Goal: Communication & Community: Share content

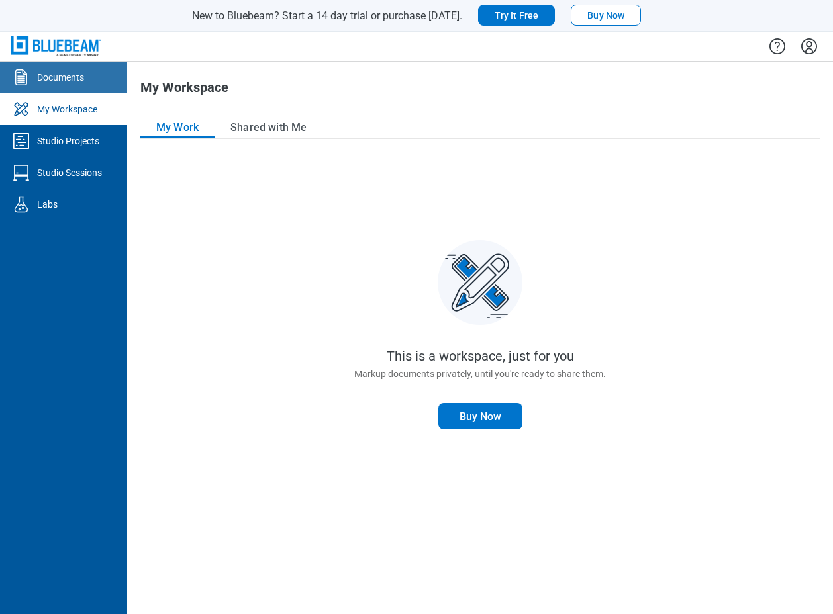
click at [68, 80] on div "Documents" at bounding box center [60, 77] width 47 height 13
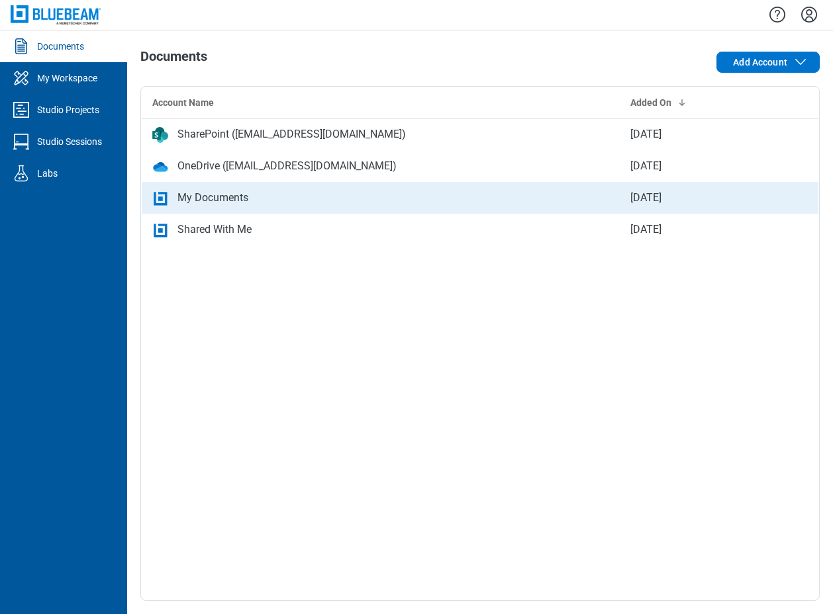
click at [220, 196] on div "My Documents" at bounding box center [212, 198] width 71 height 16
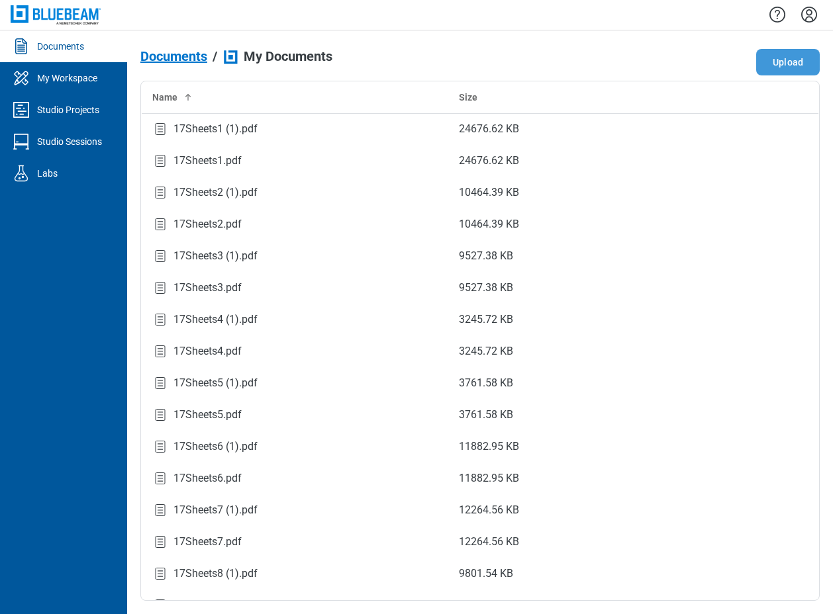
click at [797, 65] on button "Upload" at bounding box center [788, 62] width 64 height 26
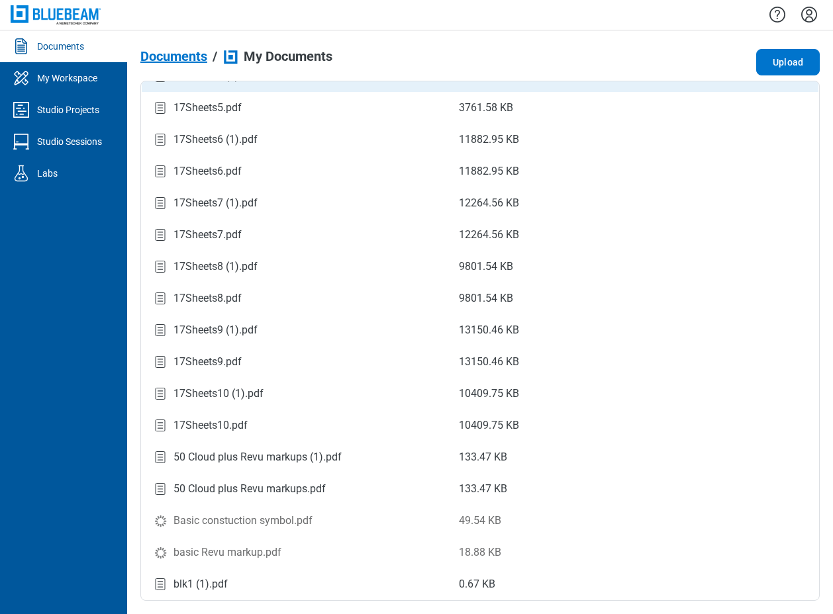
scroll to position [331, 0]
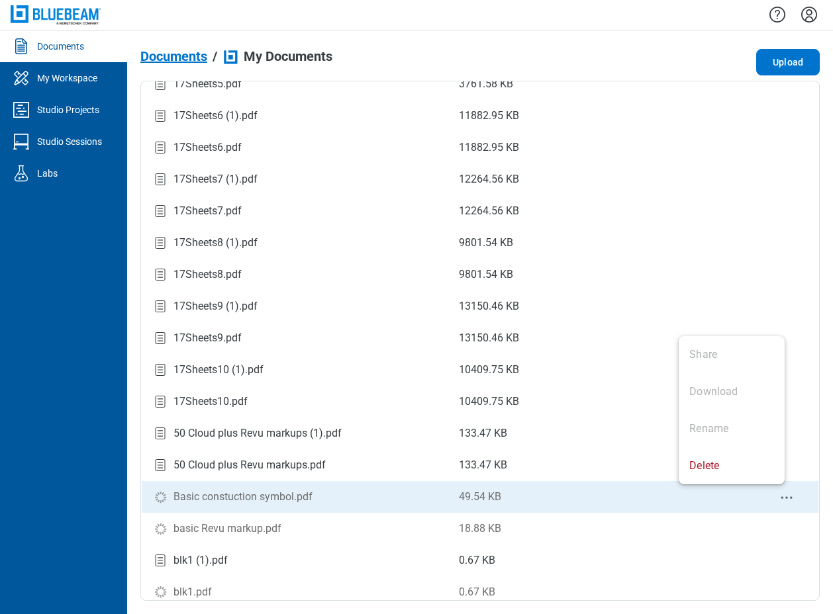
click at [779, 500] on icon "context-menu" at bounding box center [786, 498] width 16 height 16
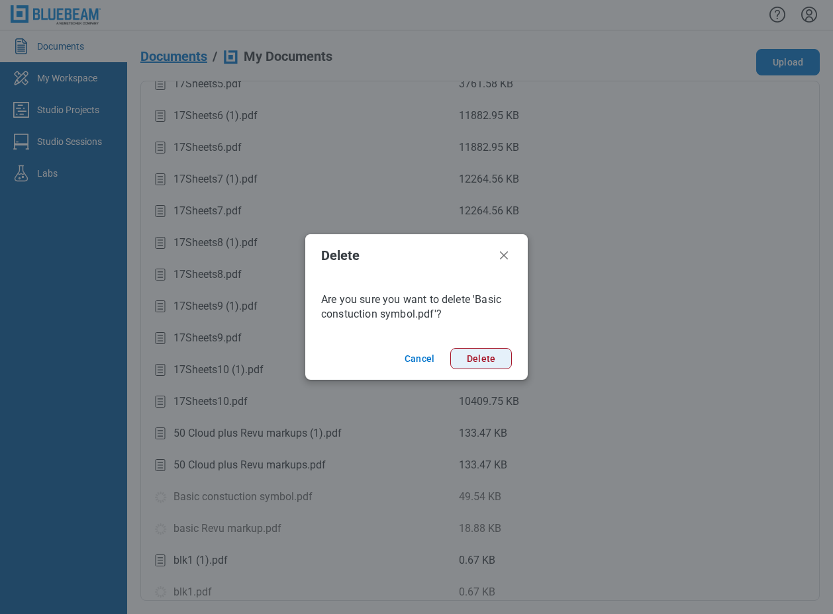
click at [465, 352] on button "Delete" at bounding box center [481, 358] width 62 height 21
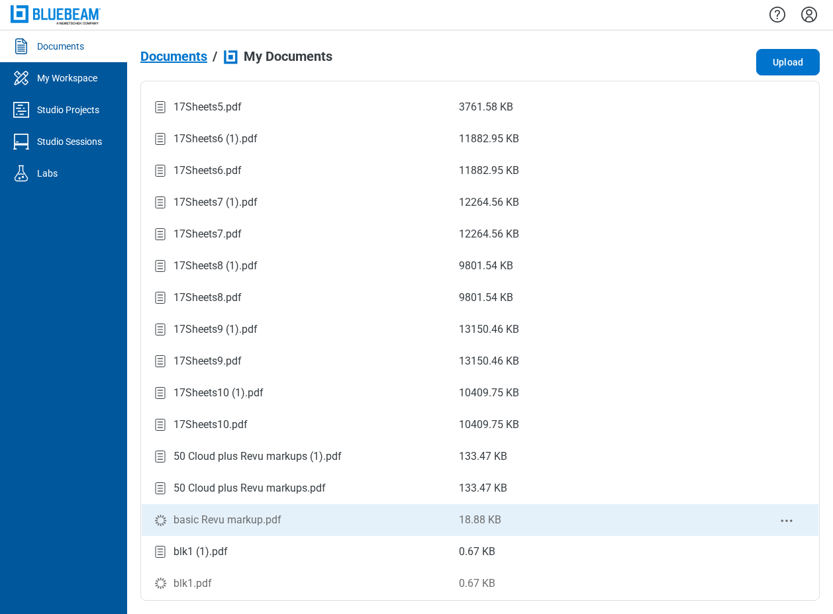
scroll to position [308, 0]
click at [780, 522] on icon "context-menu" at bounding box center [786, 521] width 16 height 16
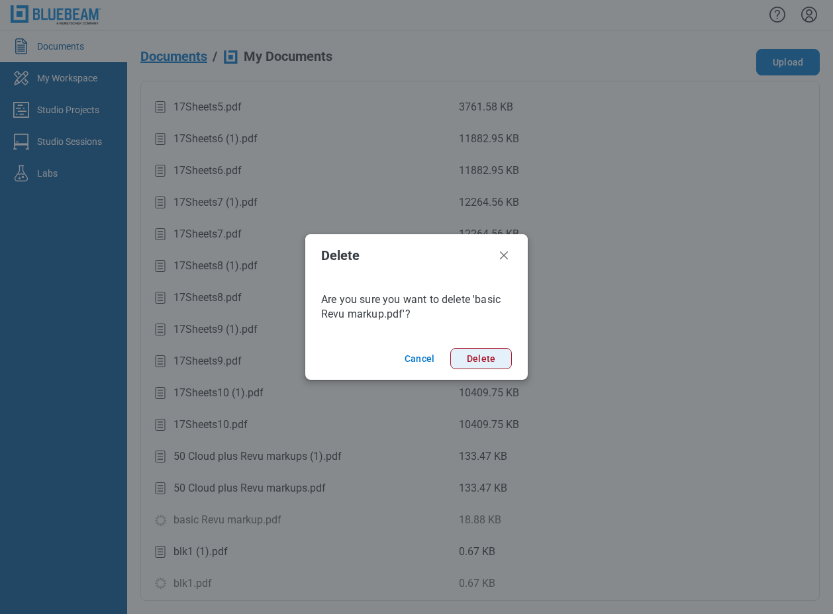
click at [483, 348] on button "Delete" at bounding box center [481, 358] width 62 height 21
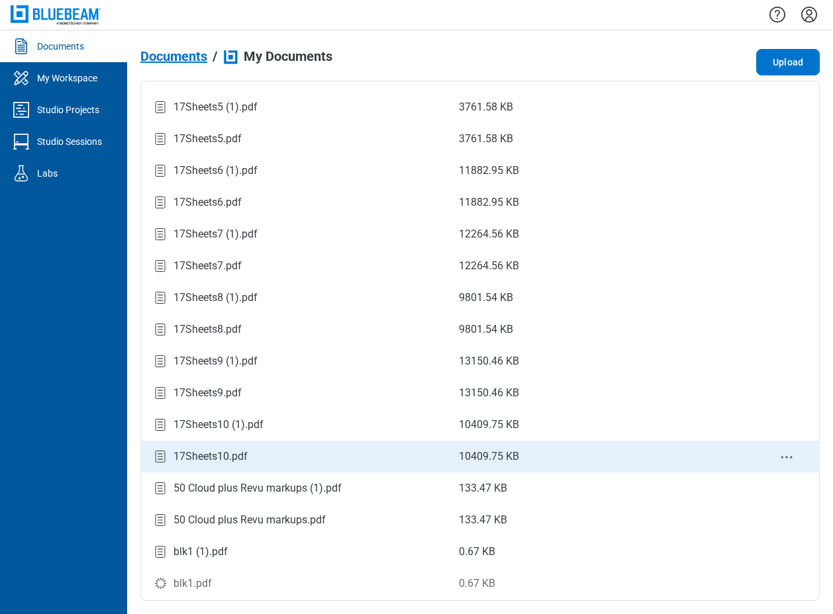
scroll to position [276, 0]
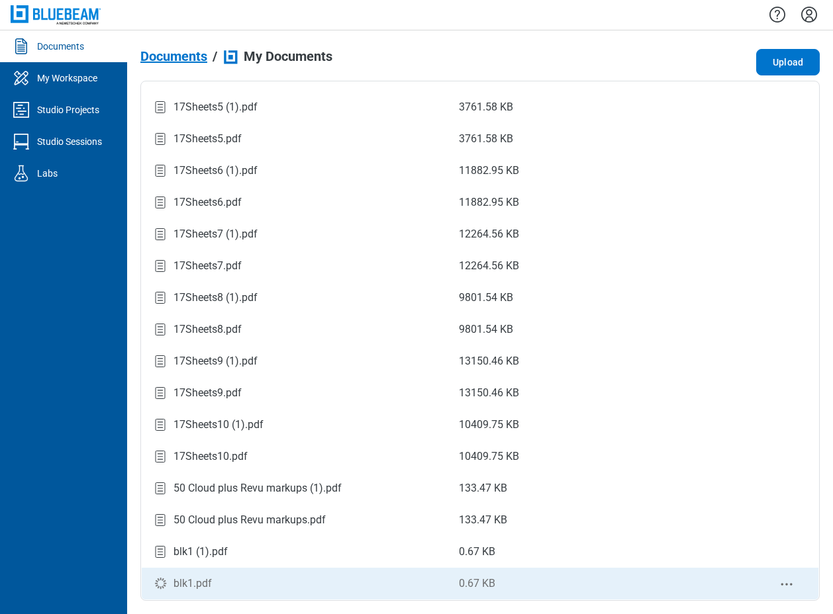
click at [790, 585] on circle "context-menu" at bounding box center [791, 584] width 2 height 2
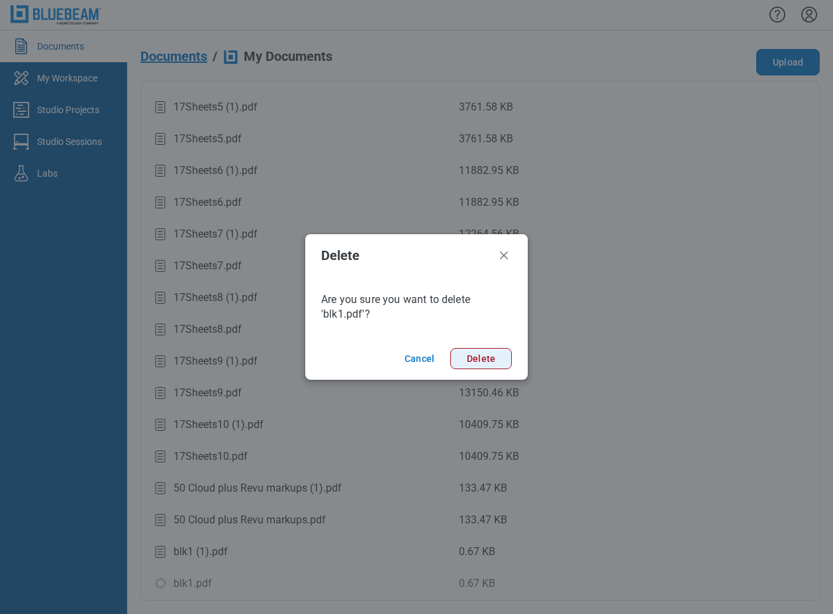
click at [473, 354] on button "Delete" at bounding box center [481, 358] width 62 height 21
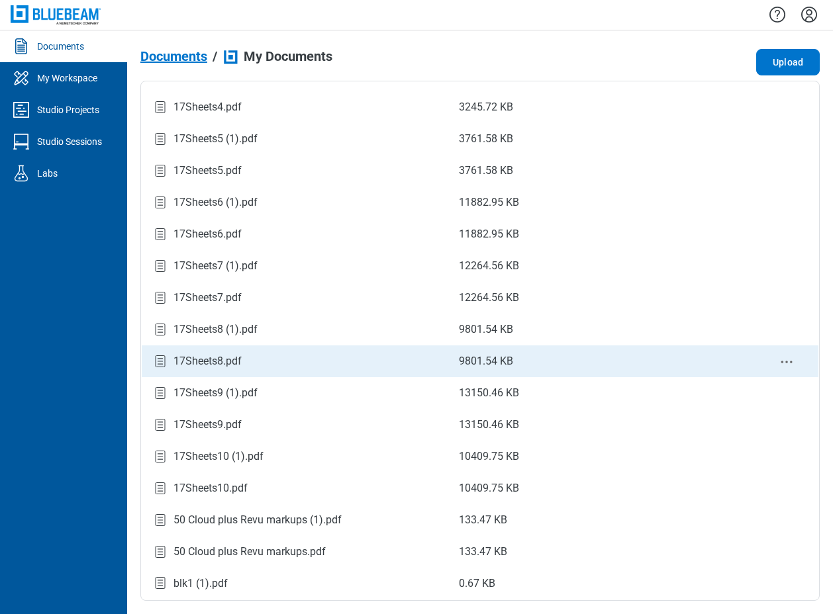
scroll to position [244, 0]
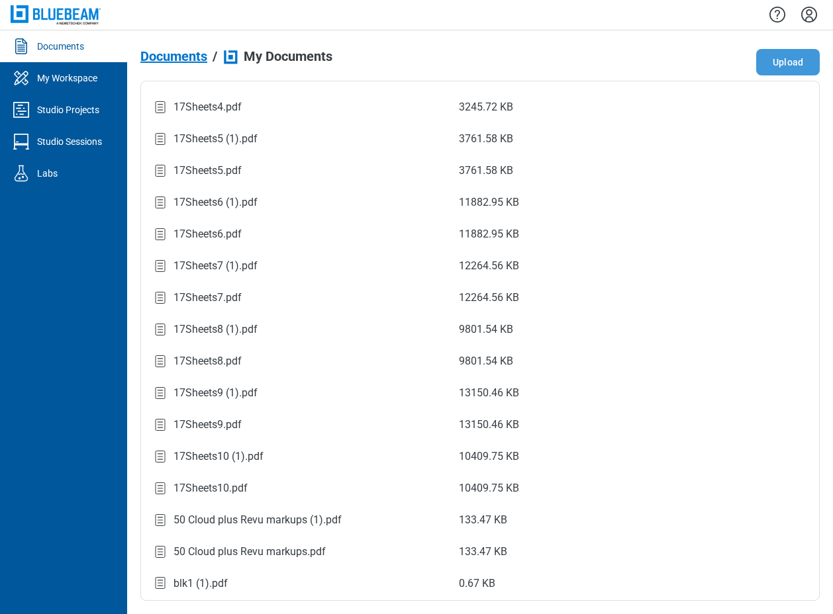
click at [784, 60] on button "Upload" at bounding box center [788, 62] width 64 height 26
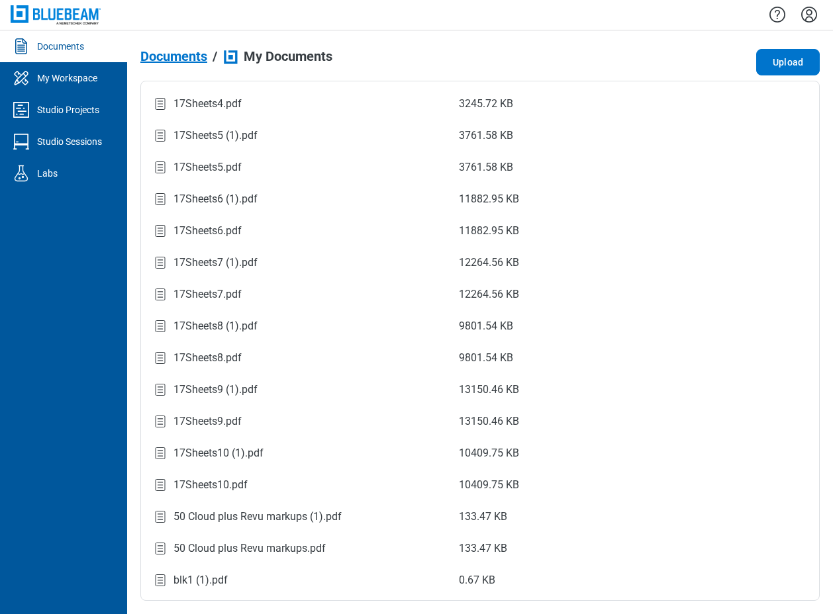
scroll to position [276, 0]
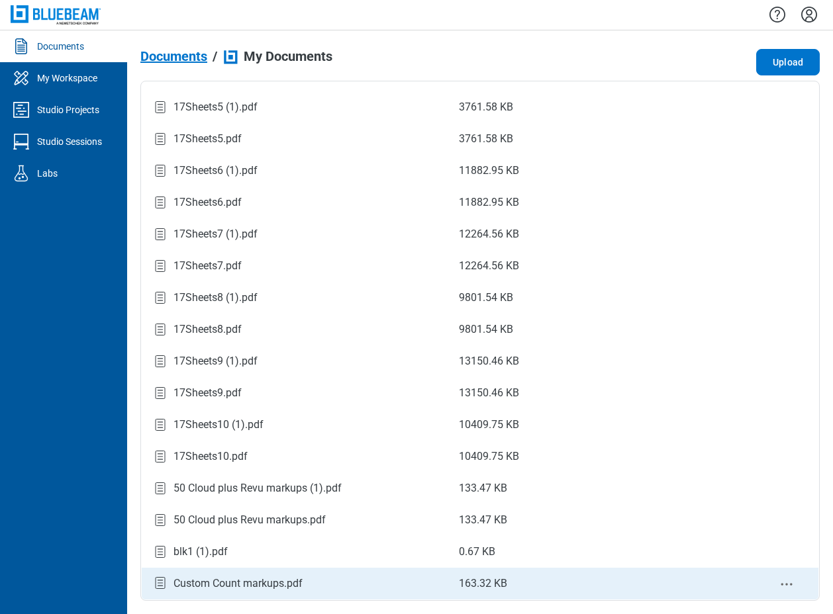
click at [299, 587] on div "Custom Count markups.pdf" at bounding box center [237, 584] width 129 height 16
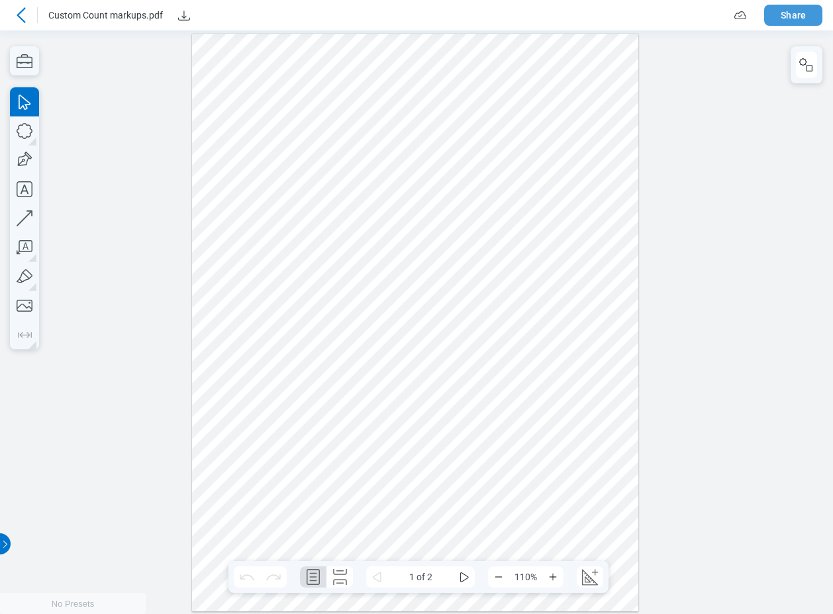
click at [802, 24] on button "Share" at bounding box center [793, 15] width 58 height 21
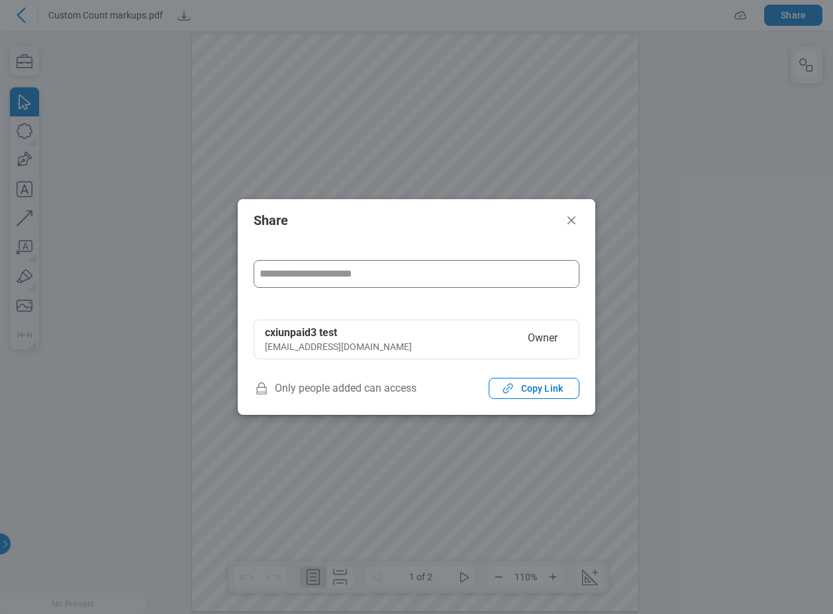
click at [353, 273] on input "form" at bounding box center [416, 274] width 324 height 26
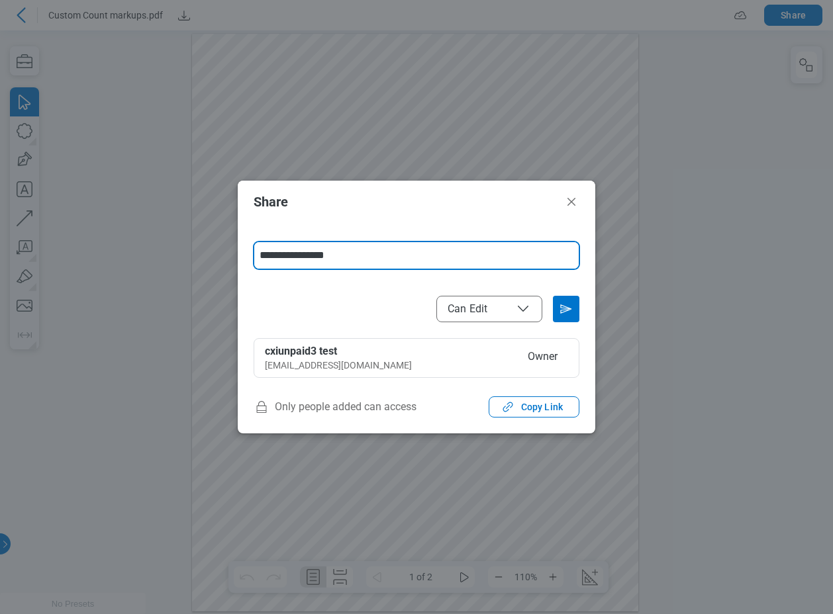
type input "**********"
click at [579, 313] on button "Send email invitation" at bounding box center [566, 309] width 26 height 26
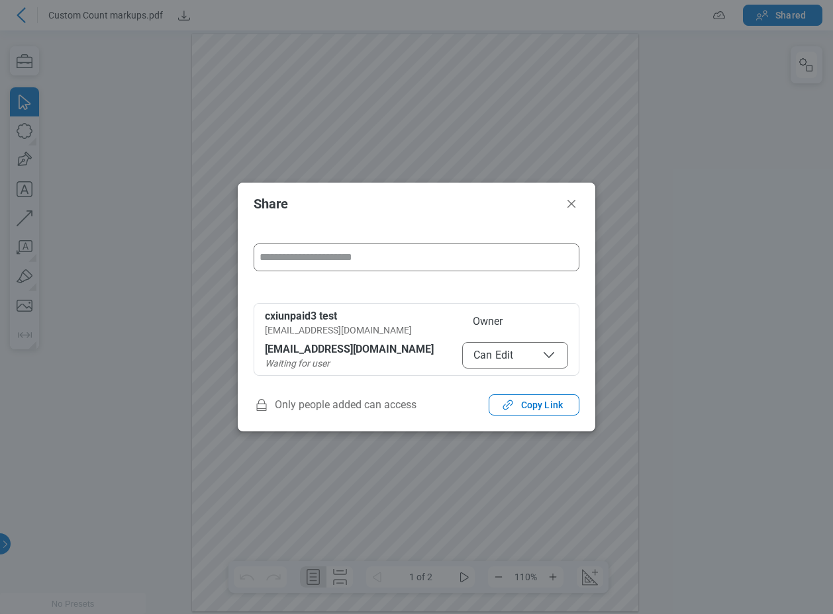
click at [535, 352] on span "Can Edit" at bounding box center [514, 356] width 83 height 16
click at [510, 355] on span "Can View" at bounding box center [514, 356] width 83 height 16
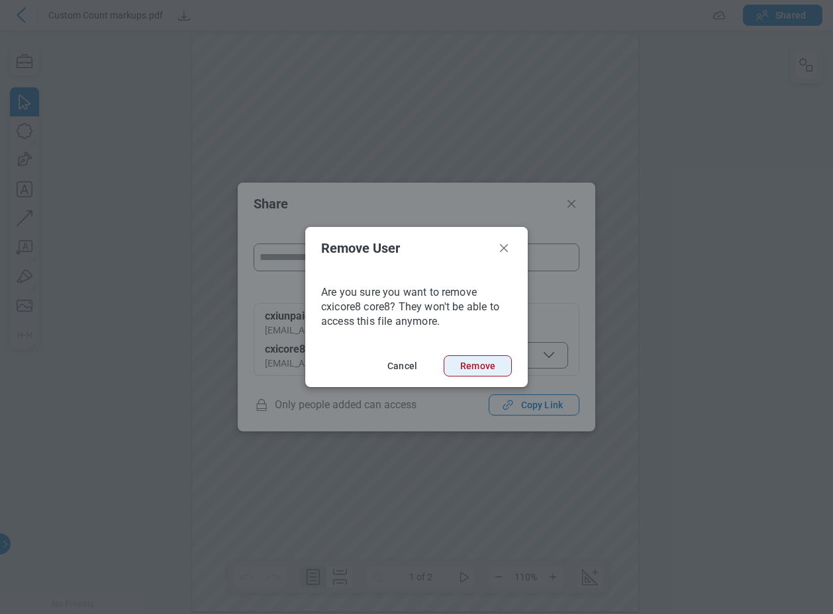
click at [479, 359] on button "Remove" at bounding box center [478, 365] width 68 height 21
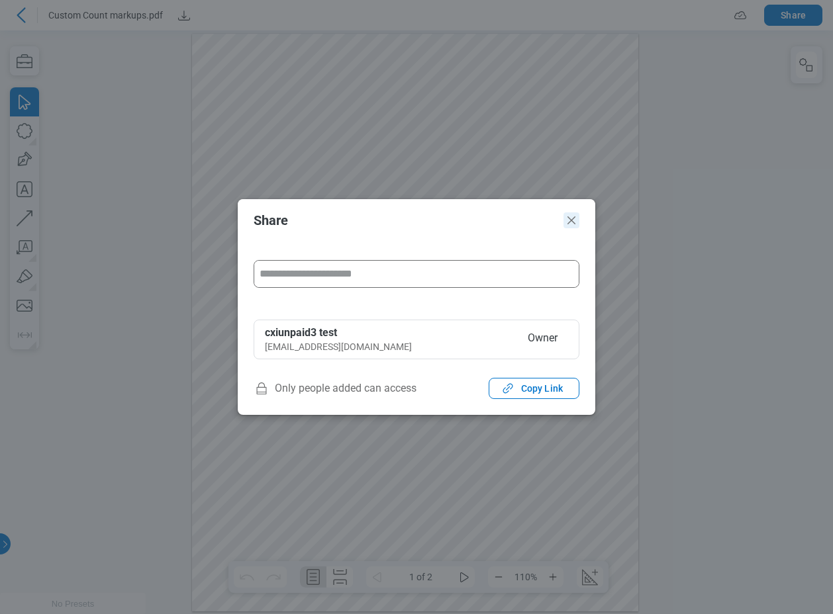
click at [577, 222] on icon "Close" at bounding box center [571, 220] width 16 height 16
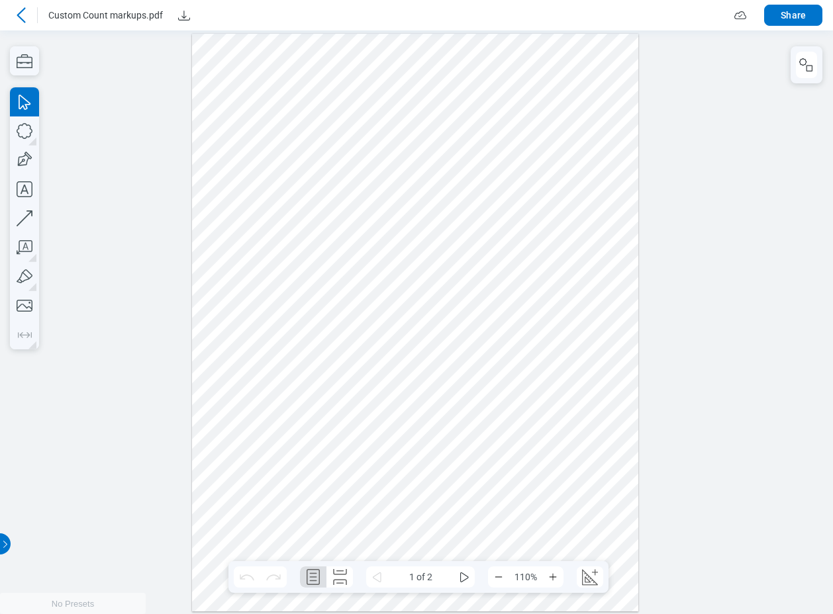
click at [26, 15] on icon at bounding box center [21, 15] width 16 height 16
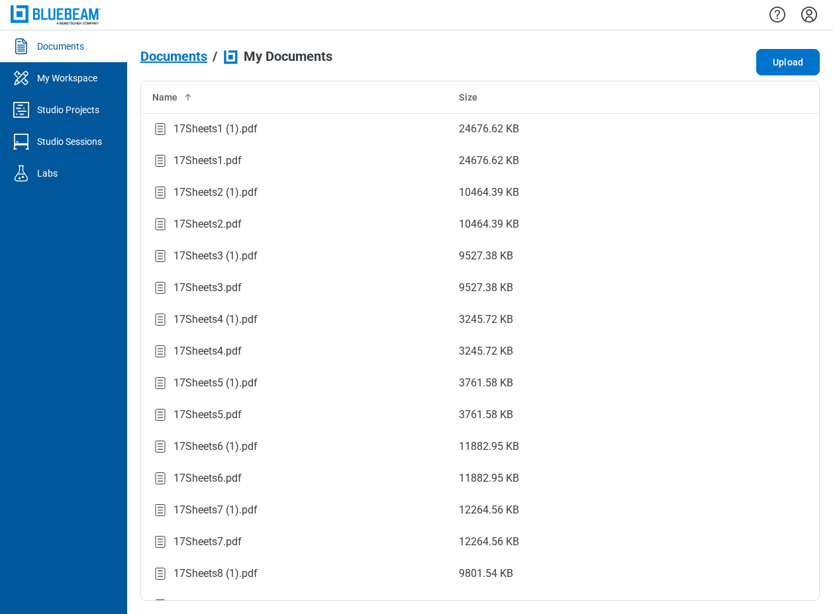
click at [813, 13] on icon "Settings" at bounding box center [808, 14] width 21 height 21
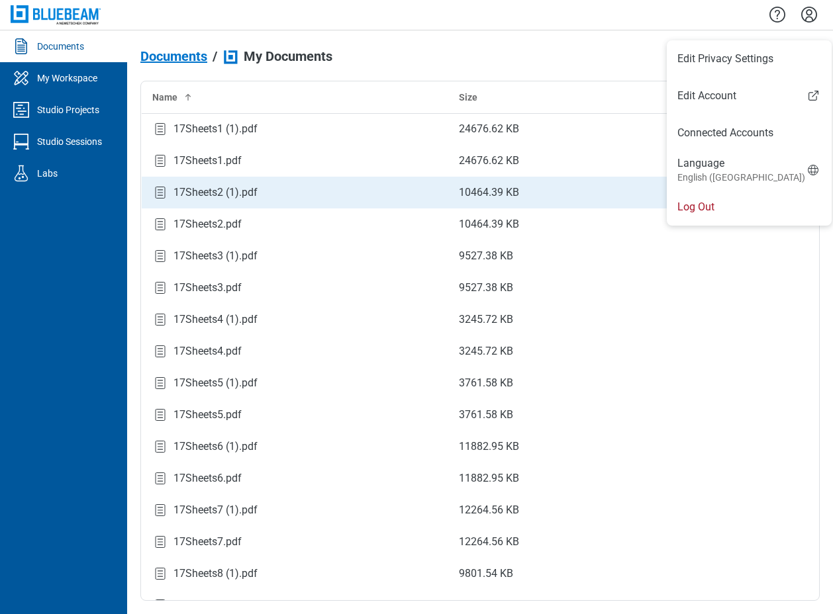
click at [706, 201] on li "Log Out" at bounding box center [749, 207] width 165 height 37
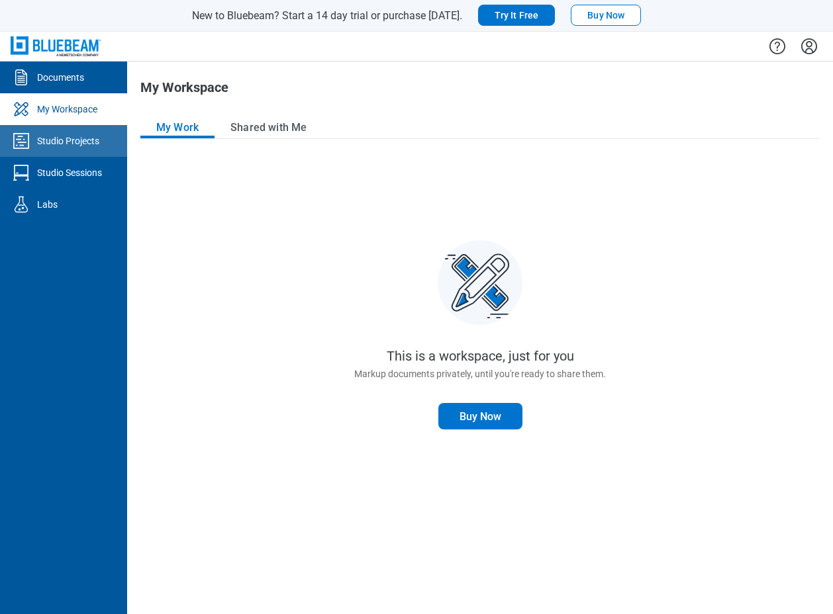
click at [60, 138] on div "Studio Projects" at bounding box center [68, 140] width 62 height 13
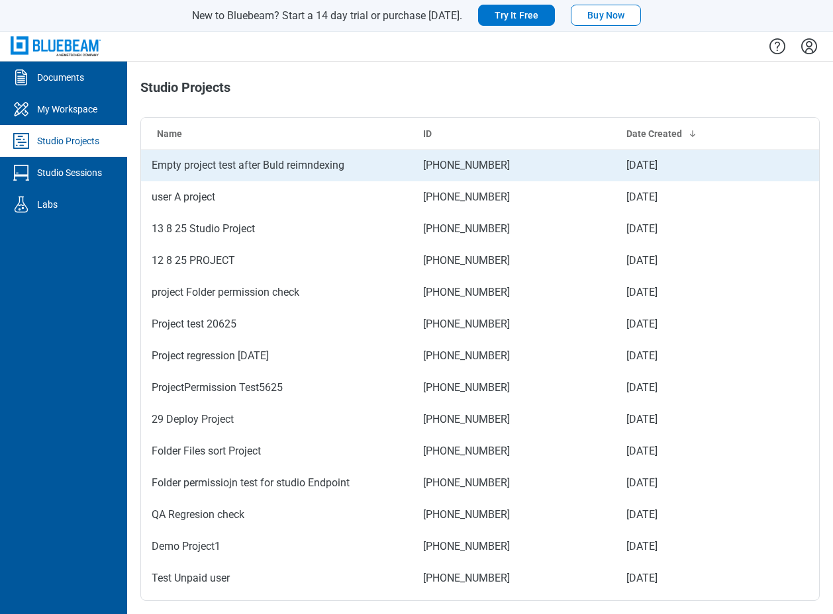
click at [364, 174] on td "Empty project test after Buld reimndexing" at bounding box center [276, 166] width 271 height 32
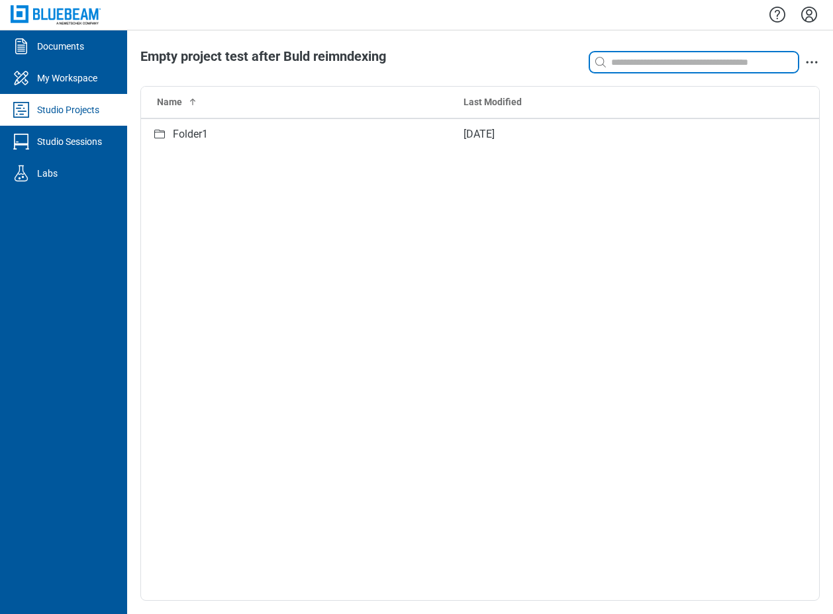
click at [632, 64] on input at bounding box center [702, 62] width 189 height 15
type input "*"
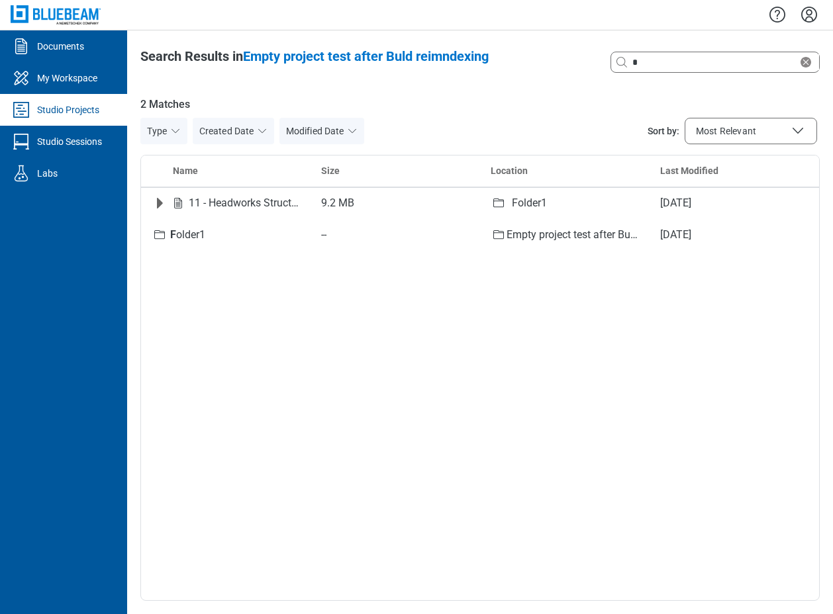
click at [66, 109] on div "Studio Projects" at bounding box center [68, 109] width 62 height 13
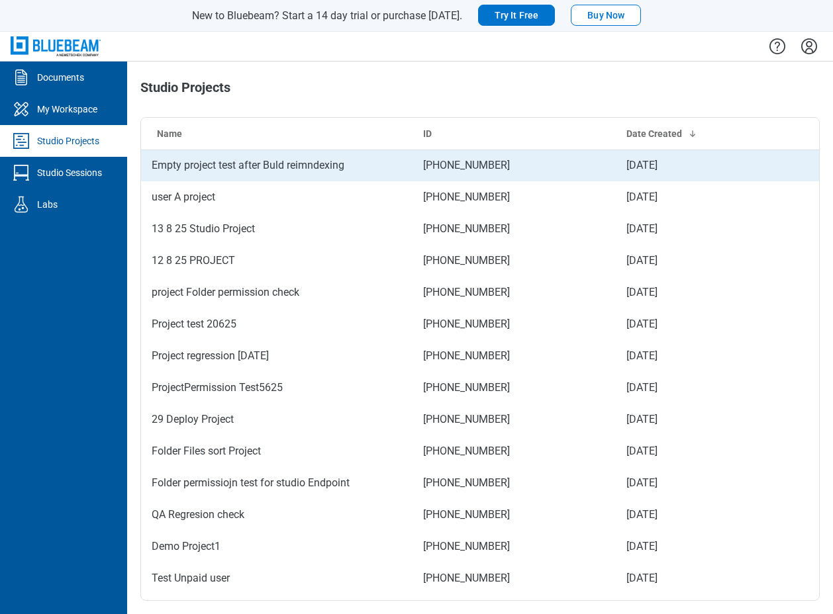
click at [307, 164] on td "Empty project test after Buld reimndexing" at bounding box center [276, 166] width 271 height 32
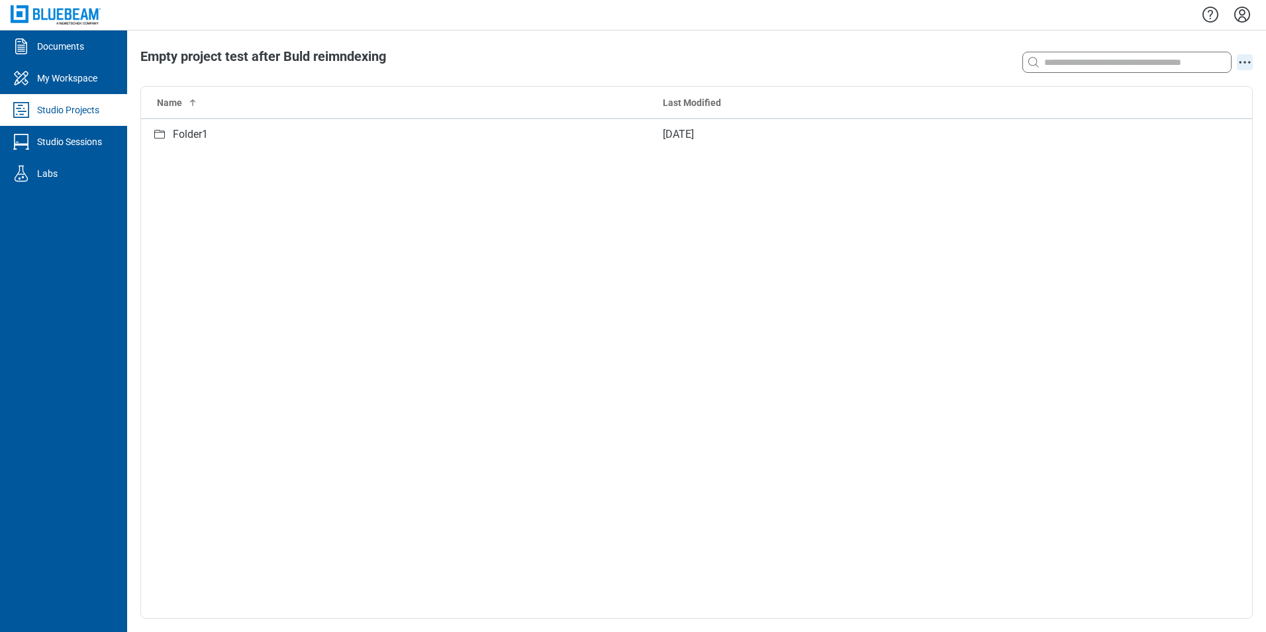
click at [832, 64] on icon "action-menu" at bounding box center [1245, 62] width 16 height 16
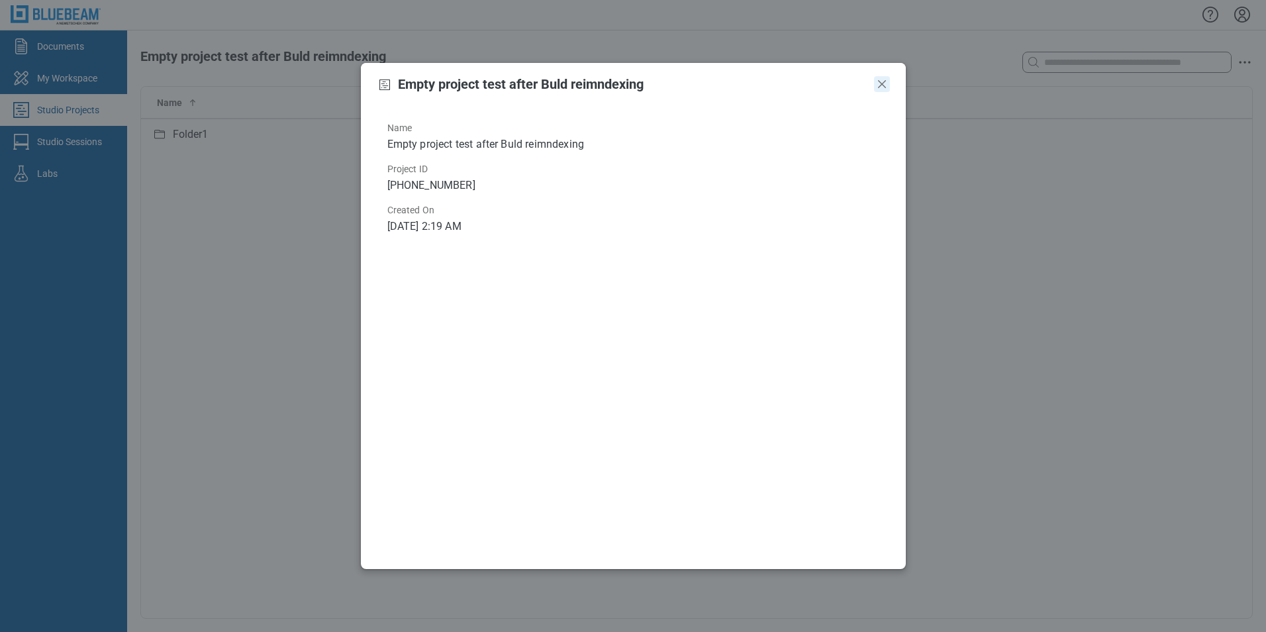
click at [832, 83] on icon "Close" at bounding box center [882, 84] width 16 height 16
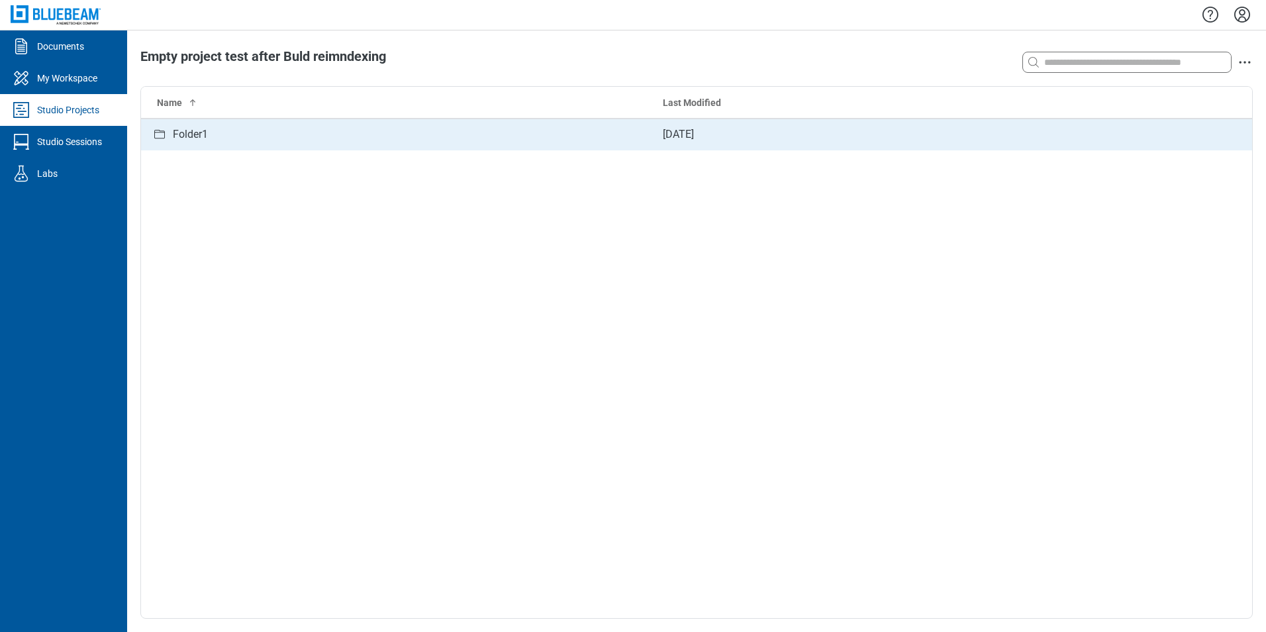
click at [240, 146] on td "Folder1" at bounding box center [396, 134] width 511 height 32
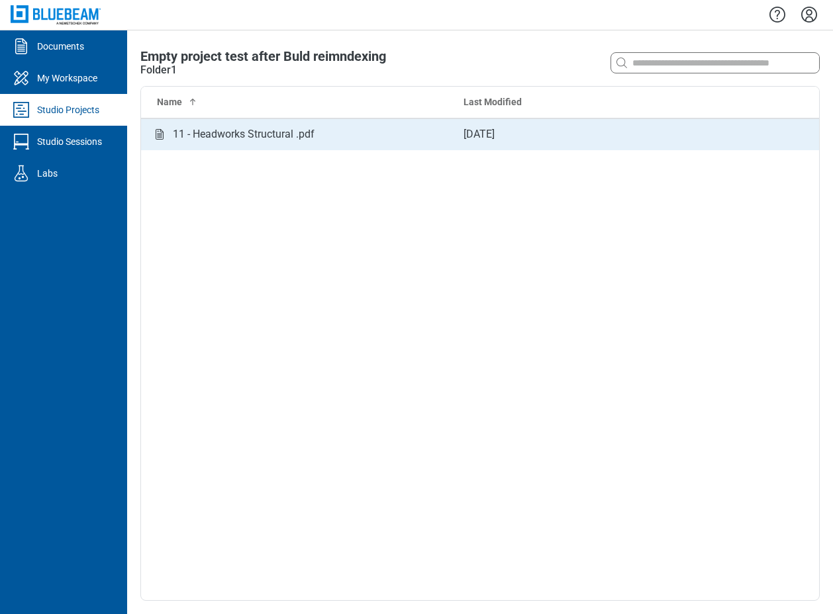
click at [230, 138] on div "11 - Headworks Structural .pdf" at bounding box center [244, 134] width 142 height 17
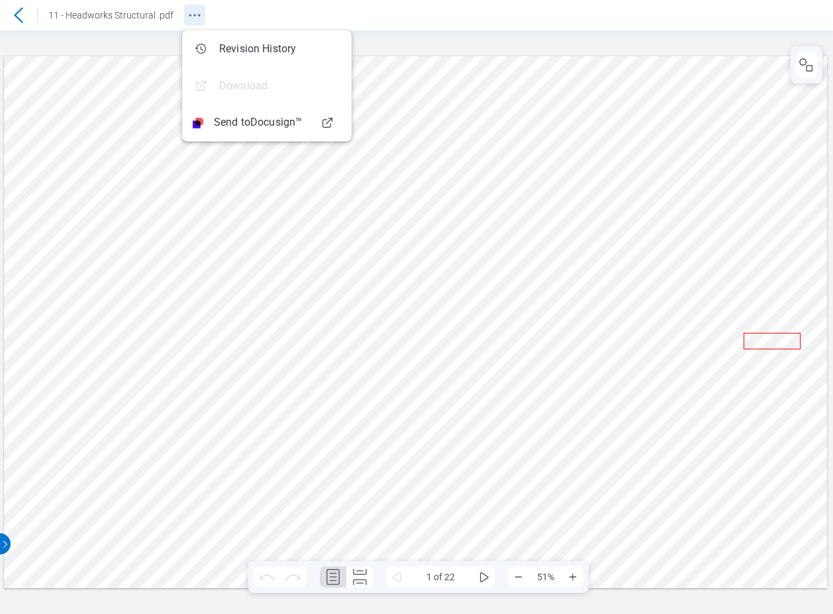
click at [199, 18] on icon "Revision History" at bounding box center [195, 15] width 16 height 16
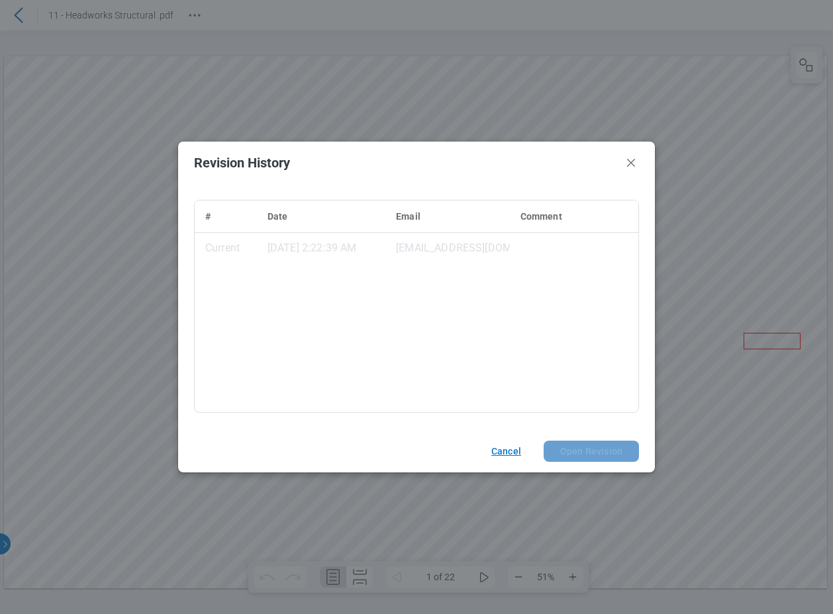
click at [513, 453] on button "Cancel" at bounding box center [504, 451] width 58 height 21
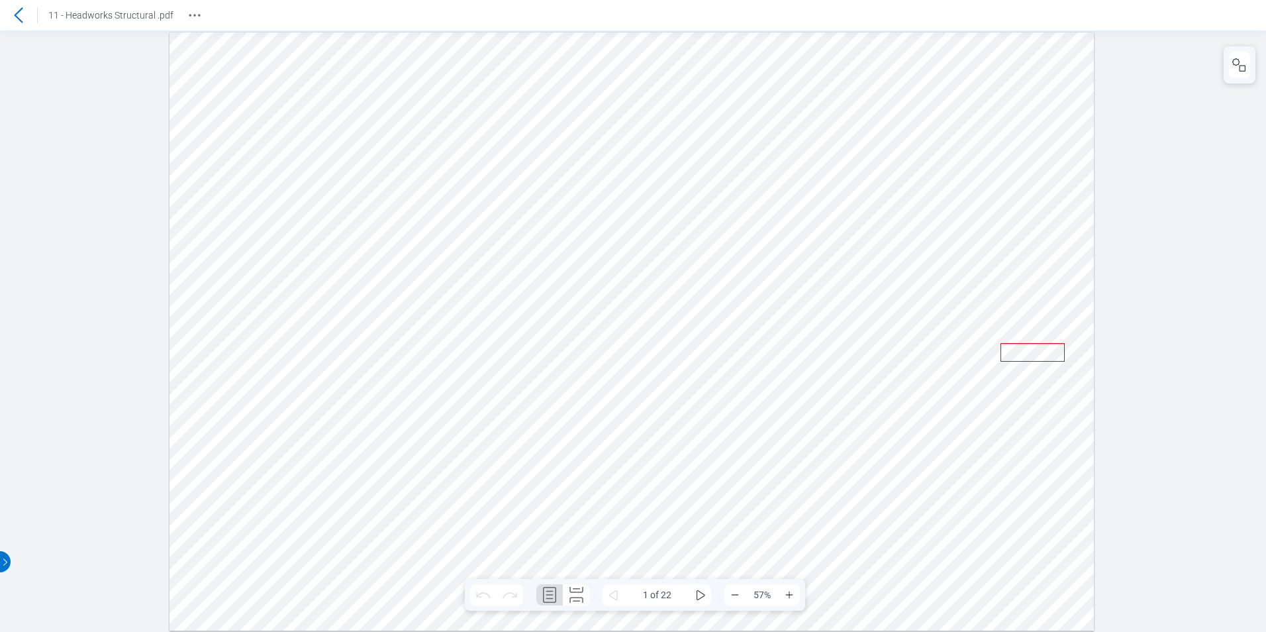
click at [17, 11] on icon at bounding box center [19, 15] width 16 height 16
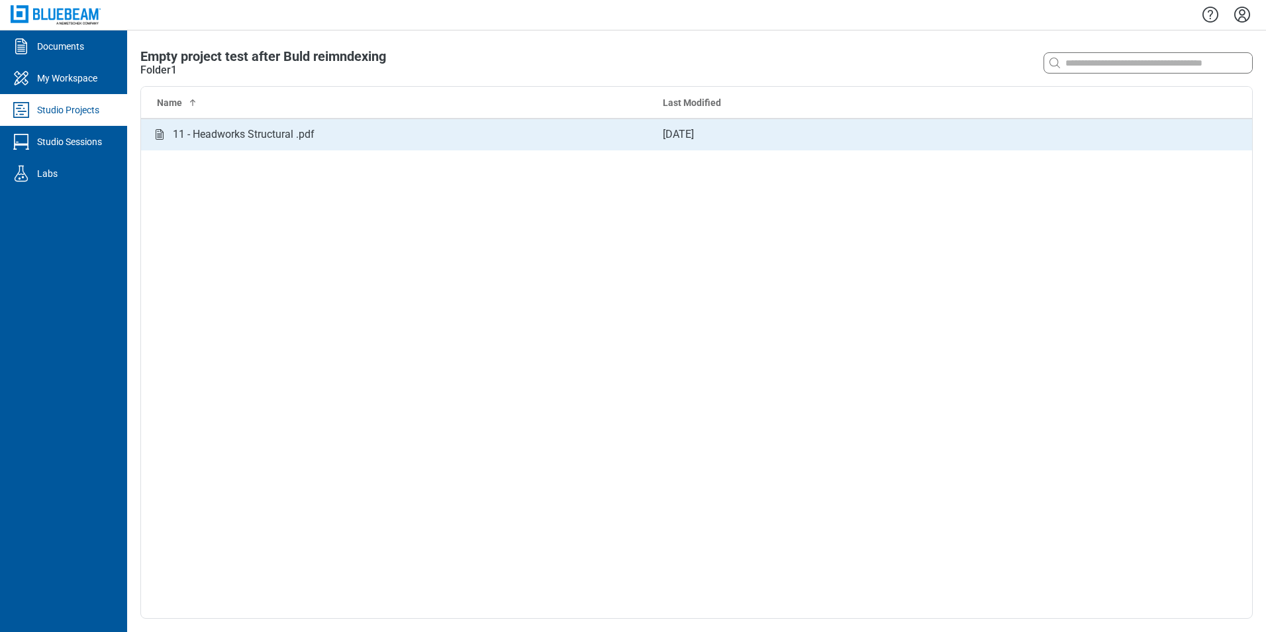
click at [304, 134] on div "11 - Headworks Structural .pdf" at bounding box center [244, 134] width 142 height 17
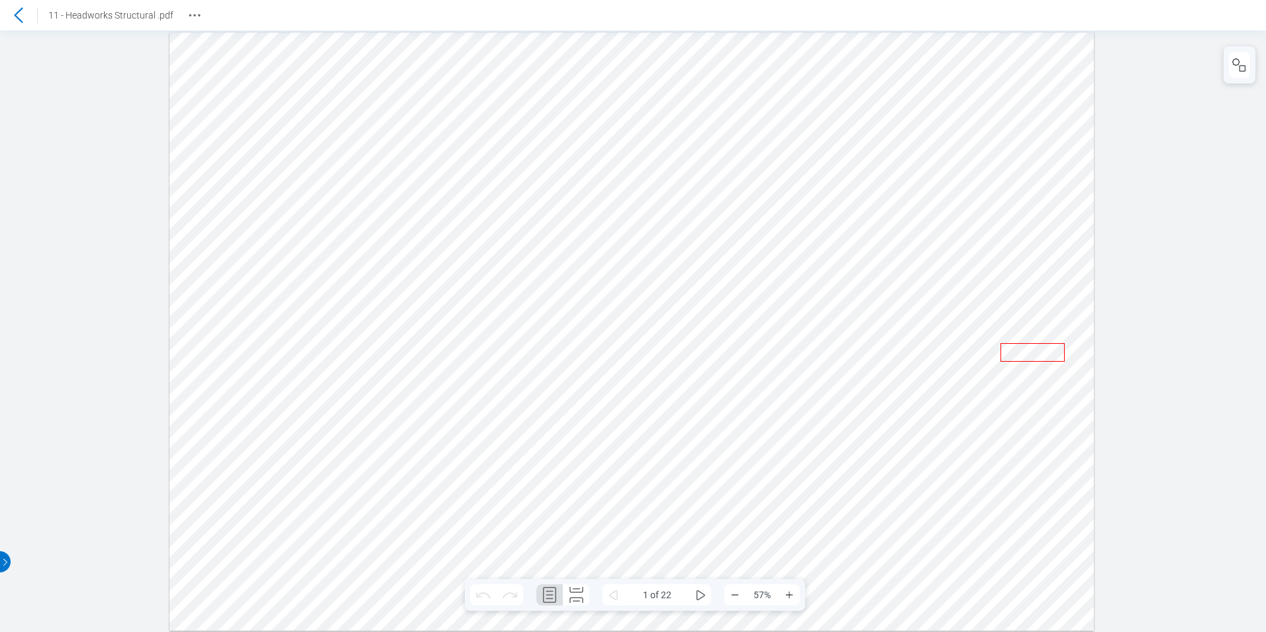
click at [17, 19] on icon at bounding box center [19, 15] width 16 height 16
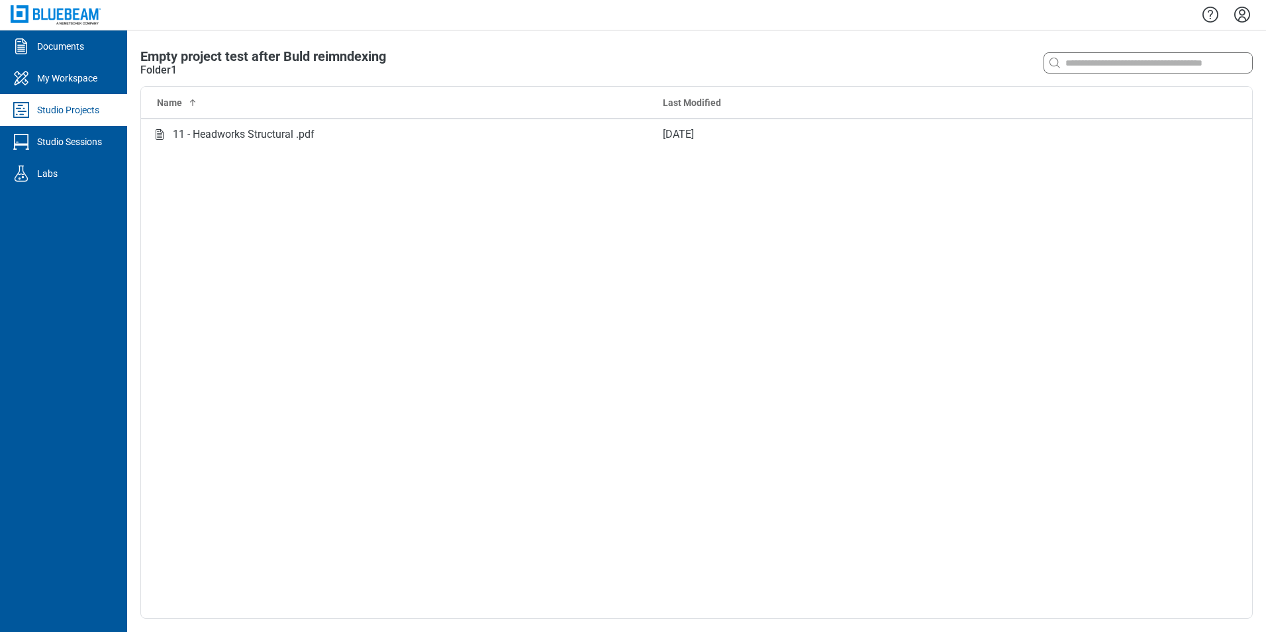
click at [99, 111] on div "Studio Projects" at bounding box center [68, 109] width 62 height 13
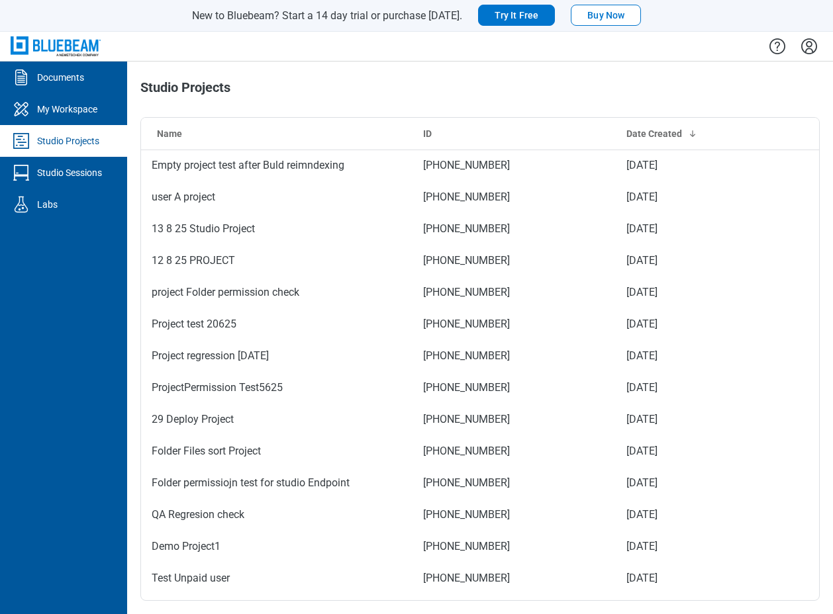
click at [201, 40] on div at bounding box center [480, 47] width 706 height 30
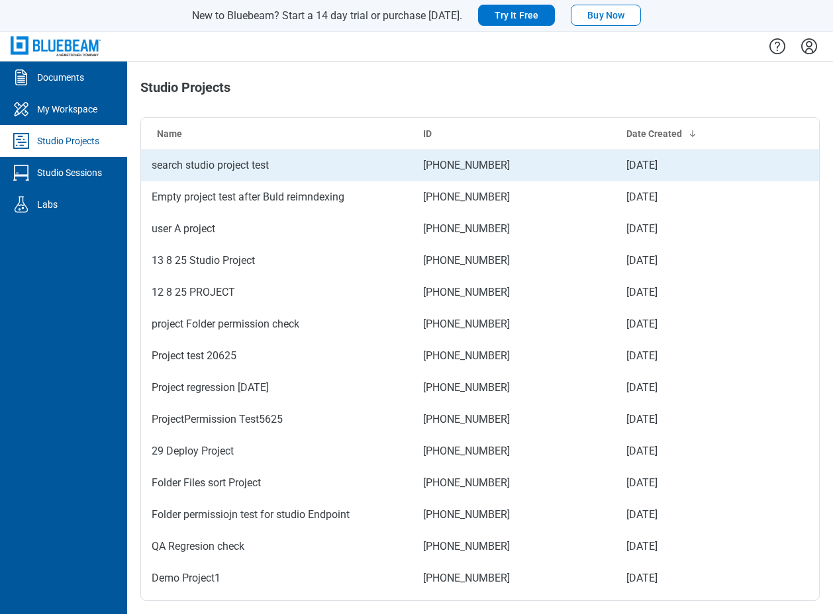
click at [295, 162] on td "search studio project test" at bounding box center [276, 166] width 271 height 32
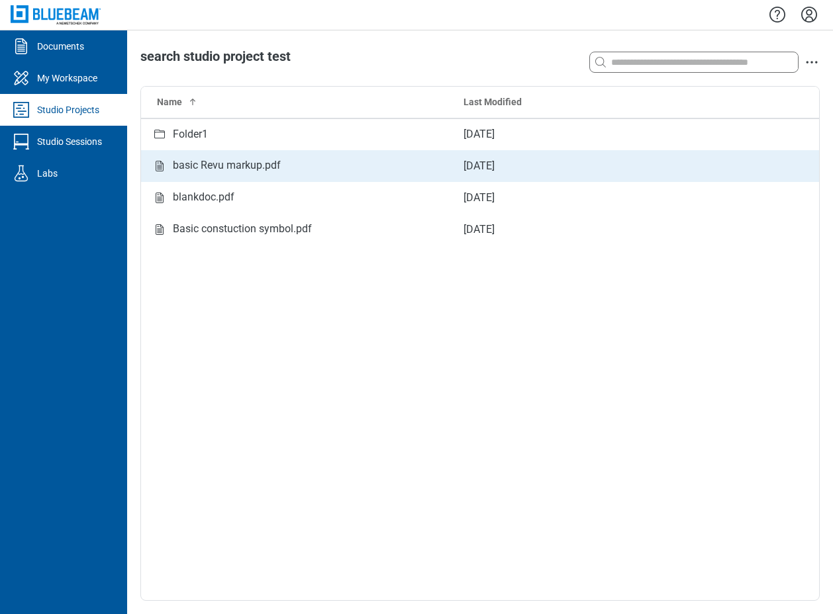
click at [285, 158] on div "basic Revu markup.pdf" at bounding box center [297, 166] width 291 height 17
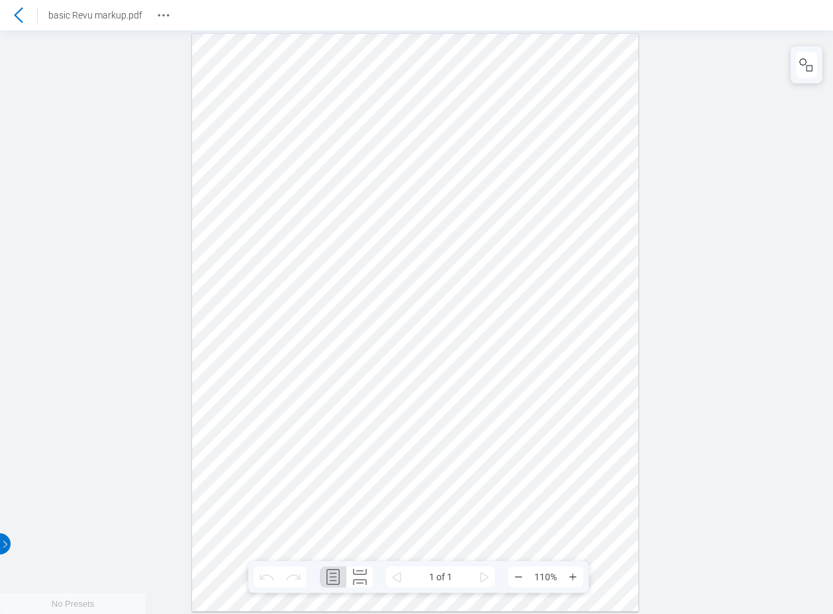
click at [577, 186] on div at bounding box center [415, 322] width 447 height 578
drag, startPoint x: 153, startPoint y: 59, endPoint x: 136, endPoint y: 36, distance: 27.9
click at [153, 58] on div at bounding box center [416, 322] width 833 height 584
click at [19, 9] on icon at bounding box center [19, 15] width 16 height 16
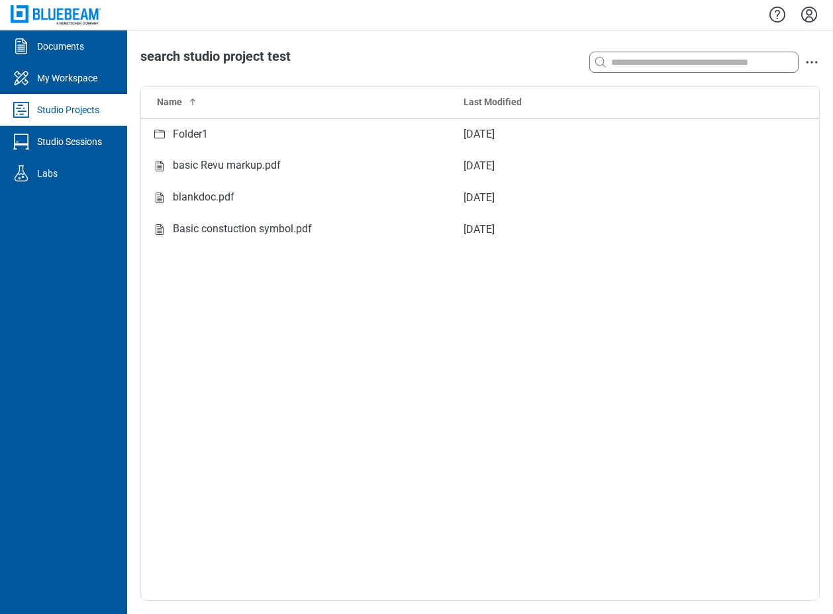
click at [808, 13] on icon "Settings" at bounding box center [808, 14] width 21 height 21
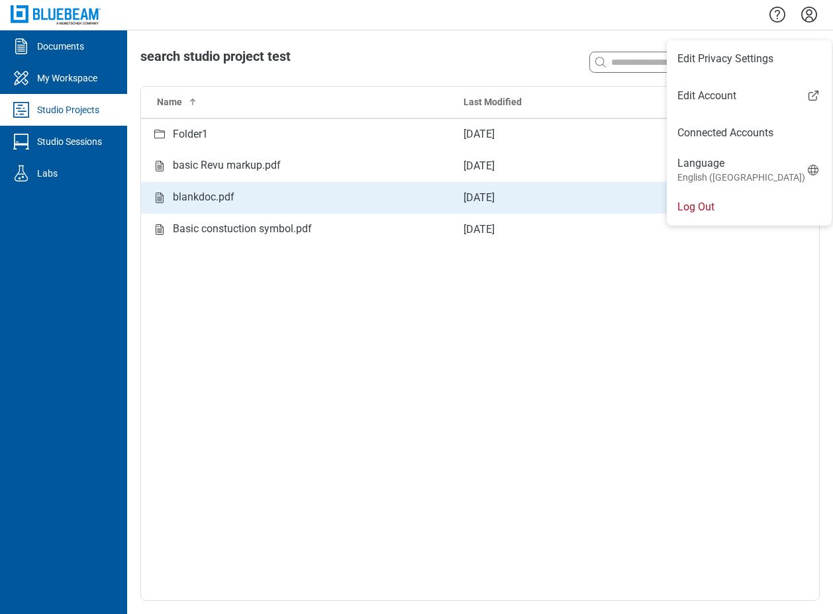
drag, startPoint x: 685, startPoint y: 211, endPoint x: 655, endPoint y: 212, distance: 29.8
click at [684, 212] on li "Log Out" at bounding box center [749, 207] width 165 height 37
